Goal: Information Seeking & Learning: Learn about a topic

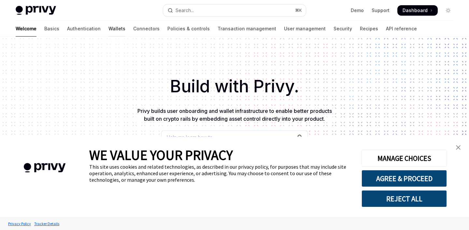
click at [108, 30] on link "Wallets" at bounding box center [116, 29] width 17 height 16
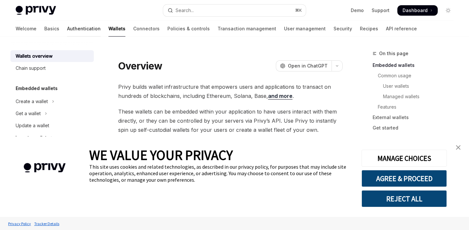
click at [67, 29] on link "Authentication" at bounding box center [84, 29] width 34 height 16
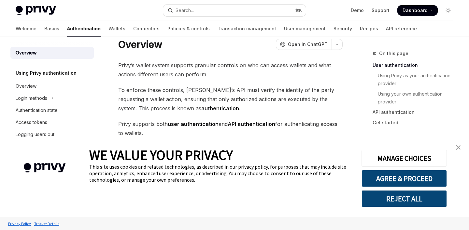
scroll to position [15, 0]
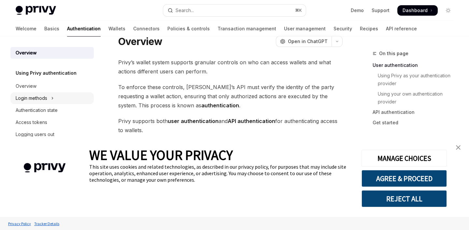
click at [61, 100] on button "Login methods" at bounding box center [51, 98] width 83 height 12
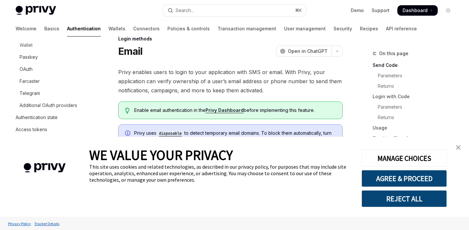
scroll to position [113, 0]
click at [108, 27] on link "Wallets" at bounding box center [116, 29] width 17 height 16
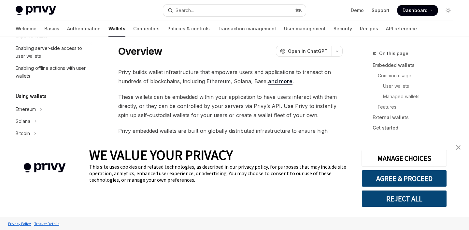
type textarea "*"
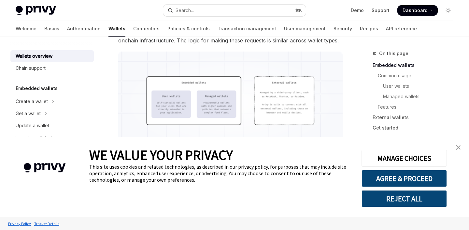
scroll to position [192, 0]
